Goal: Communication & Community: Answer question/provide support

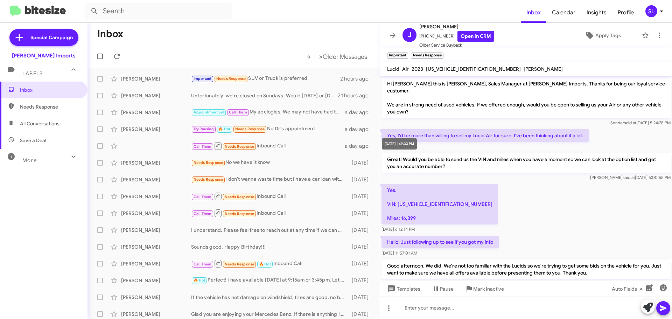
scroll to position [421, 0]
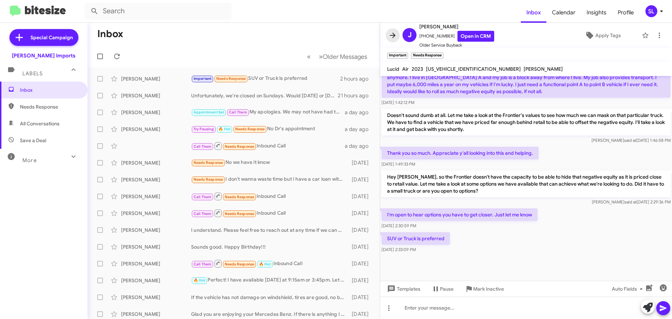
click at [394, 34] on icon at bounding box center [393, 35] width 8 height 8
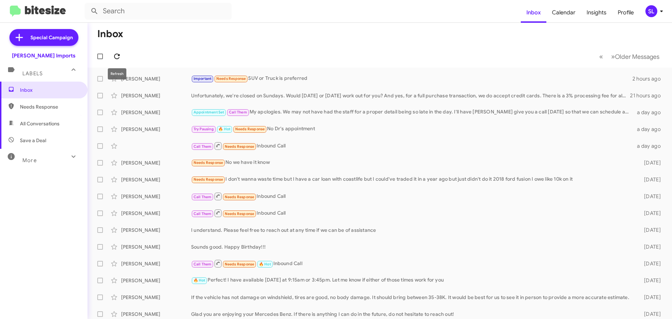
click at [116, 55] on icon at bounding box center [117, 56] width 8 height 8
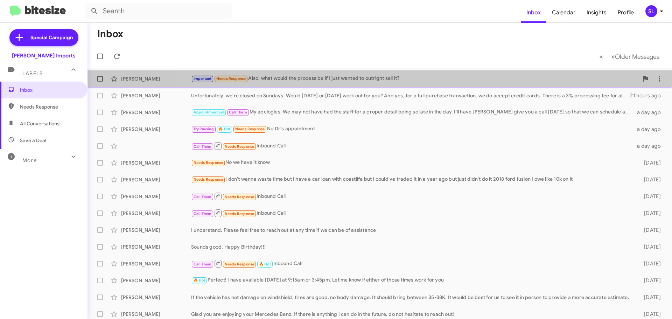
click at [417, 78] on div "Important Needs Response Also, what would the process be if I just wanted to ou…" at bounding box center [415, 79] width 448 height 8
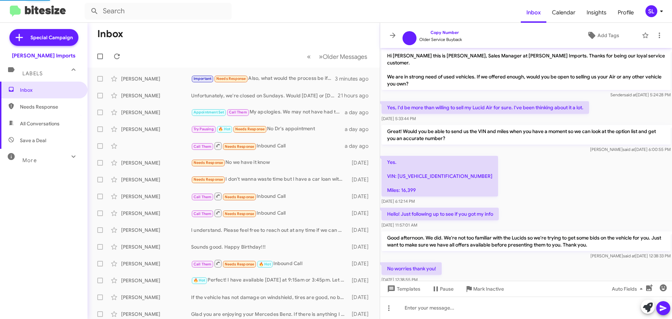
scroll to position [419, 0]
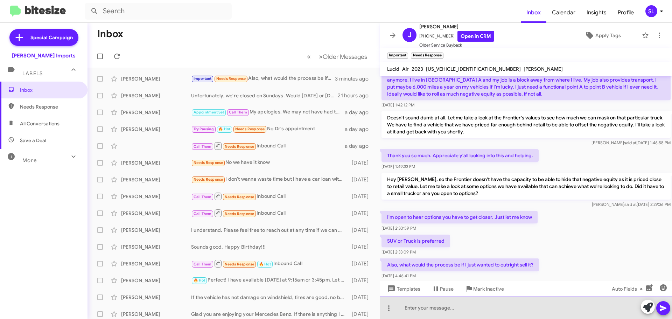
click at [429, 310] on div at bounding box center [526, 308] width 292 height 22
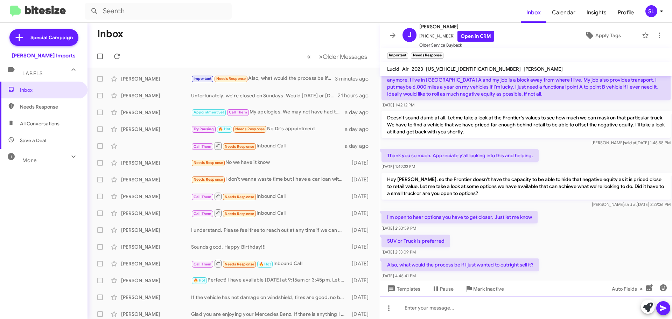
click at [466, 313] on div at bounding box center [526, 308] width 292 height 22
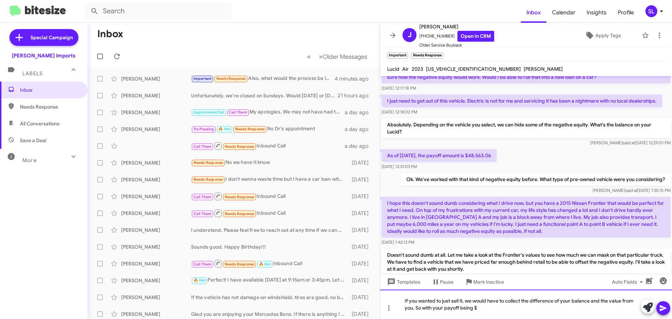
scroll to position [278, 0]
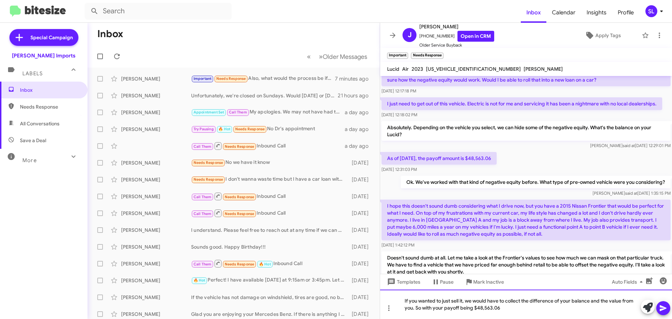
click at [507, 309] on div "If you wanted to just sell it, we would have to collect the difference of your …" at bounding box center [526, 304] width 292 height 29
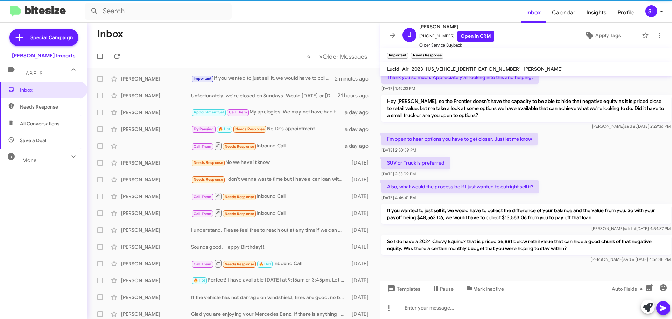
scroll to position [512, 0]
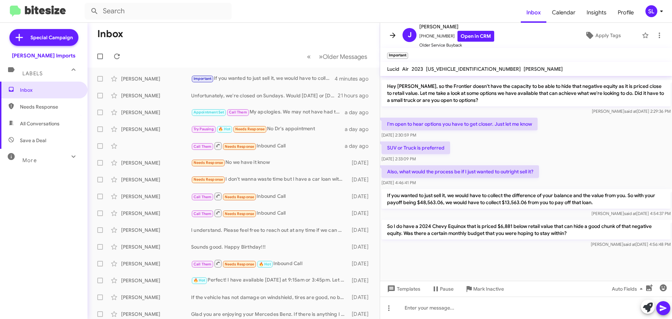
click at [395, 33] on icon at bounding box center [393, 35] width 8 height 8
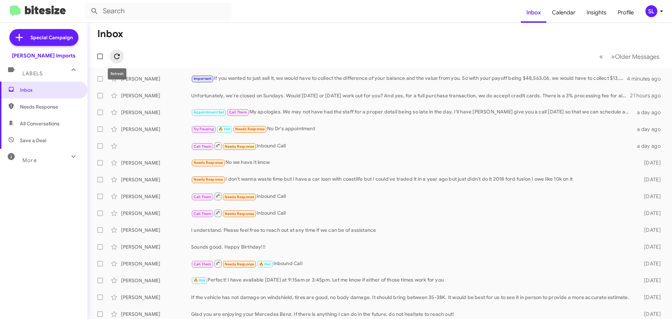
click at [117, 58] on icon at bounding box center [117, 56] width 8 height 8
